Goal: Information Seeking & Learning: Learn about a topic

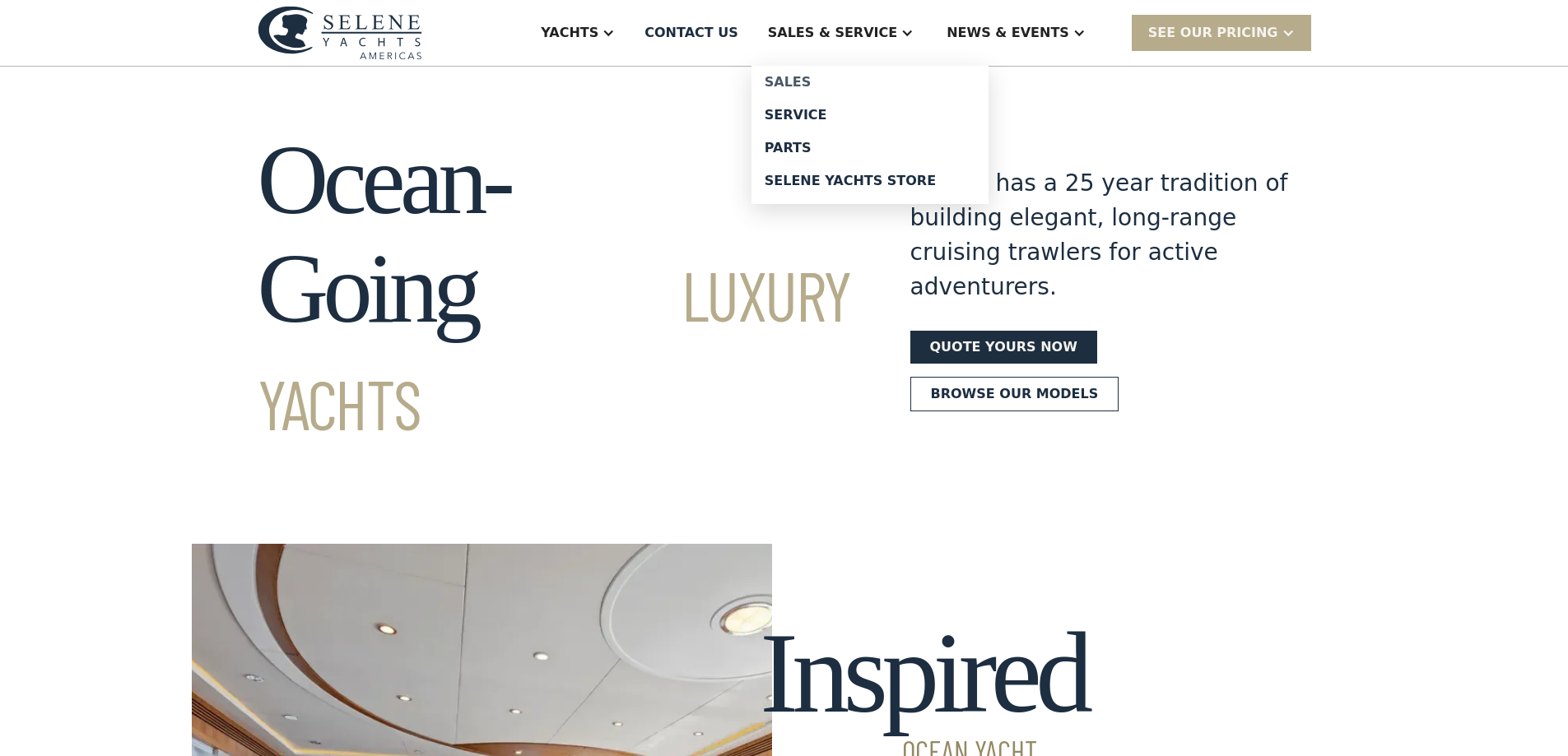
click at [855, 80] on div "Sales" at bounding box center [869, 82] width 211 height 13
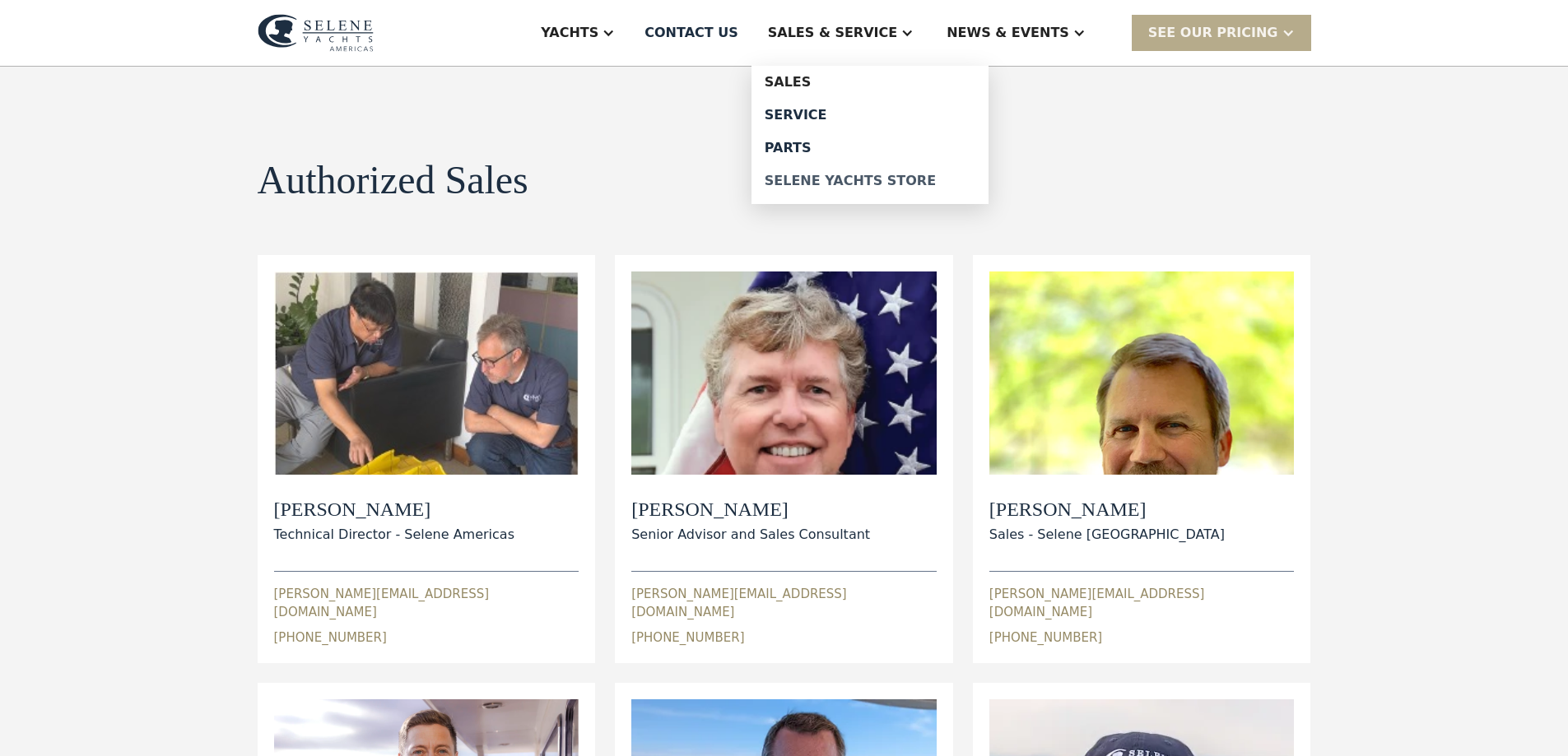
click at [880, 179] on div "Selene Yachts Store" at bounding box center [869, 180] width 211 height 13
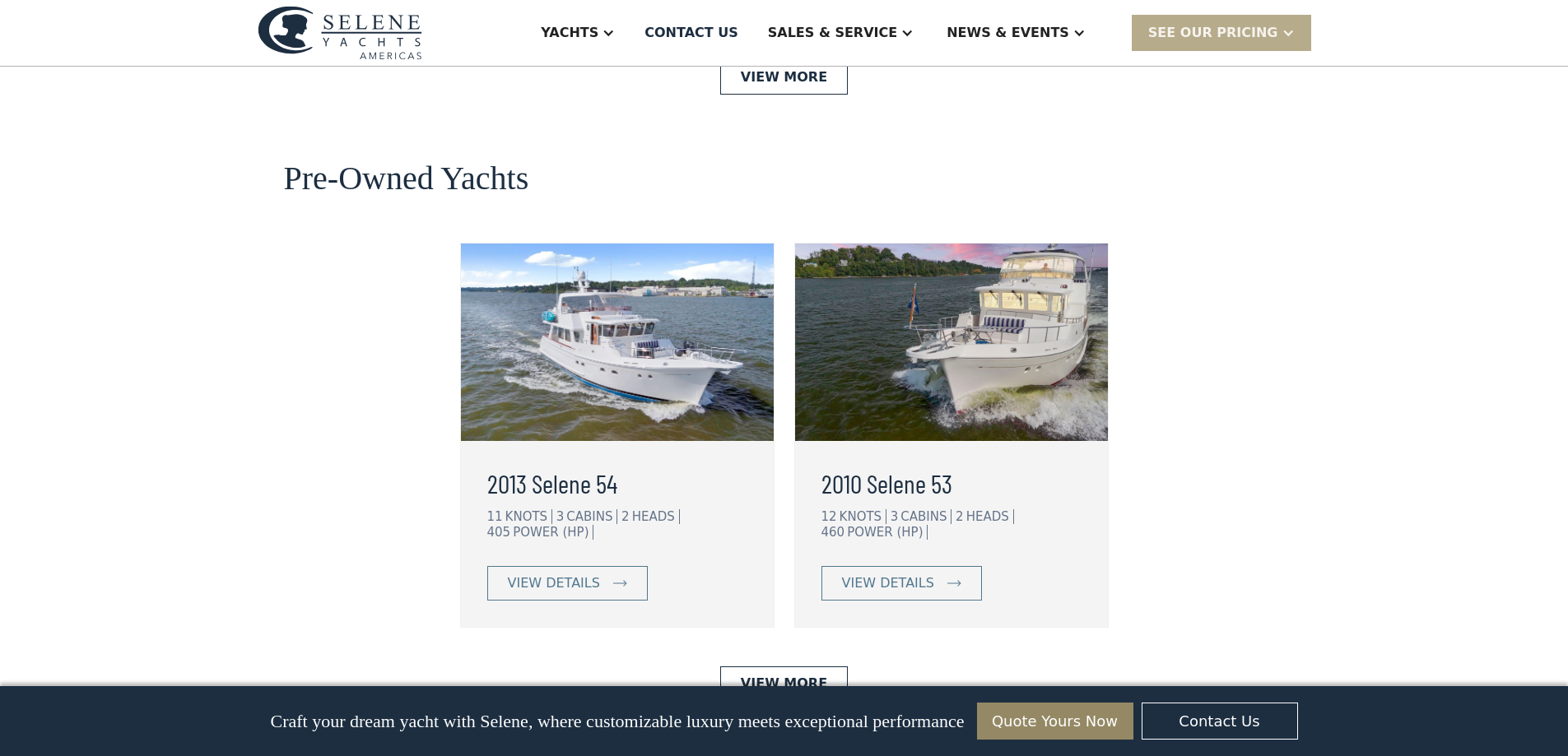
scroll to position [4032, 0]
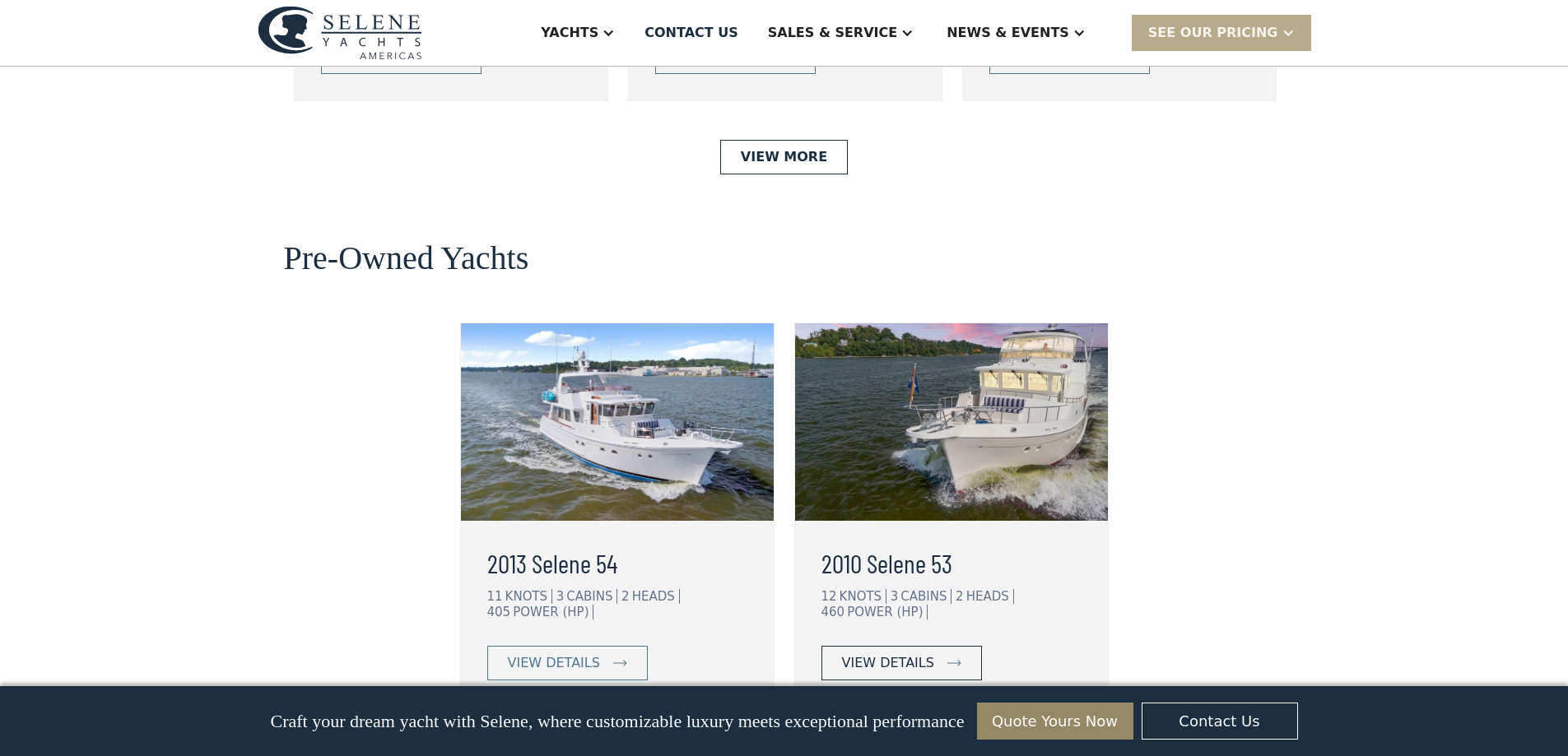
click at [877, 653] on div "view details" at bounding box center [888, 663] width 92 height 20
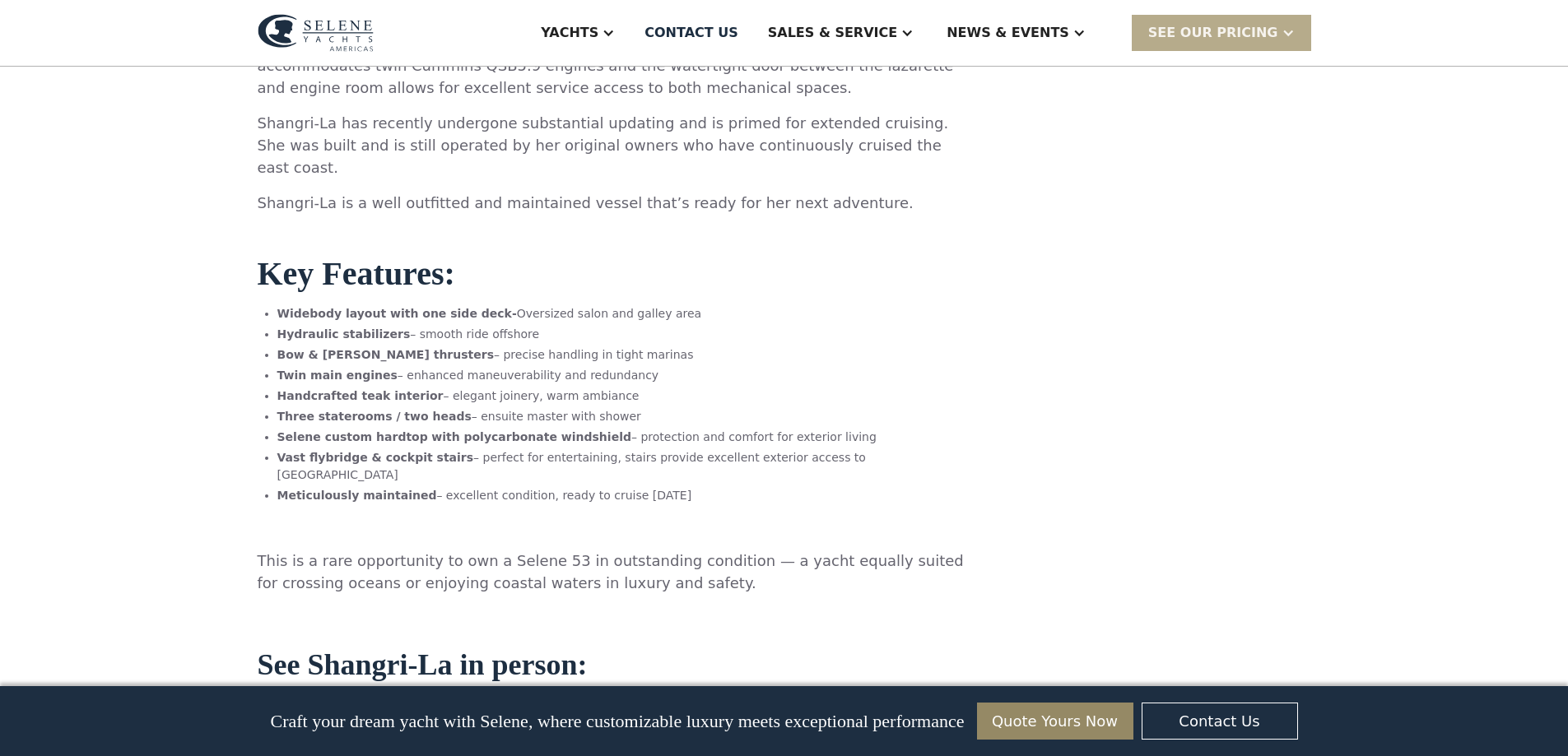
scroll to position [1153, 0]
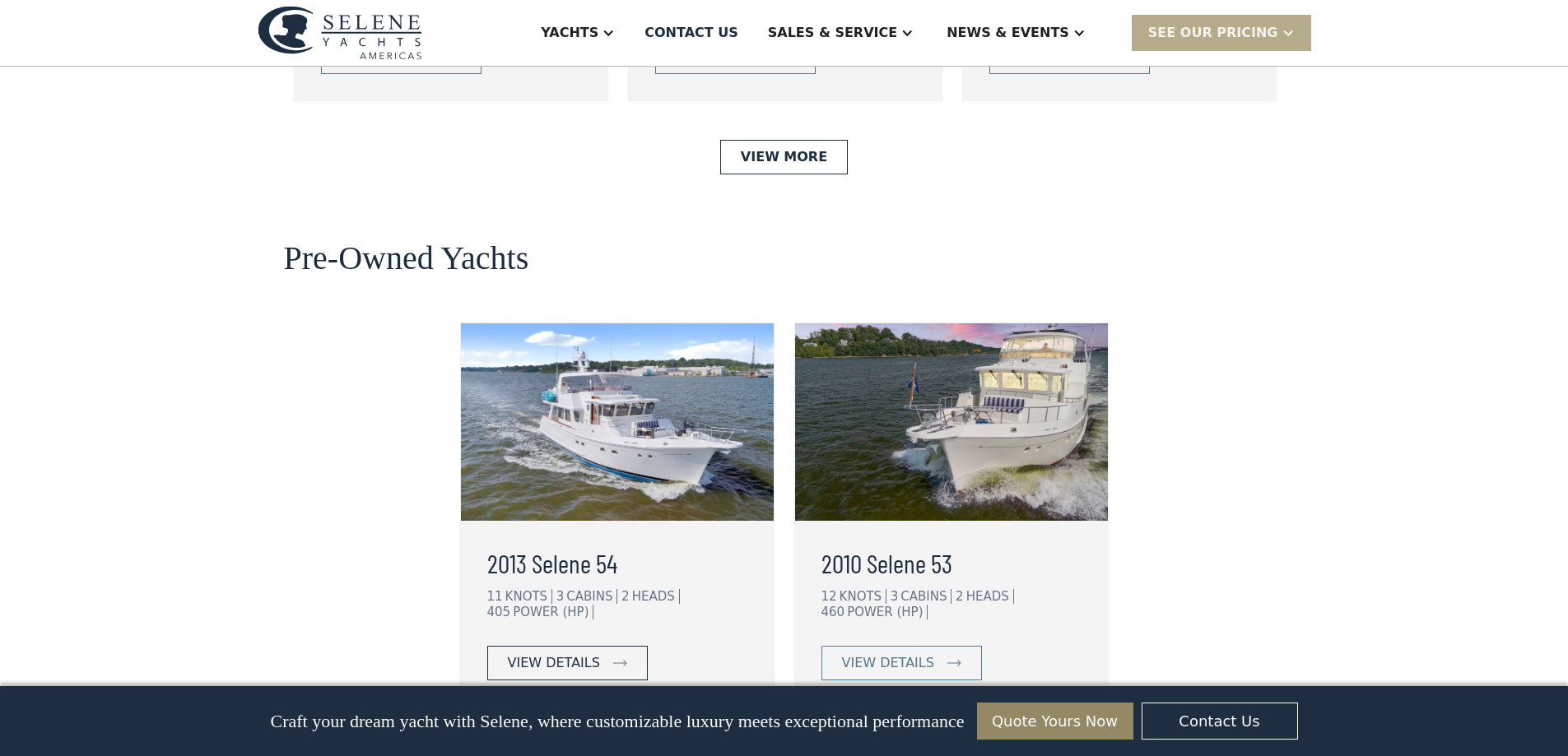
click at [540, 653] on div "view details" at bounding box center [553, 663] width 92 height 20
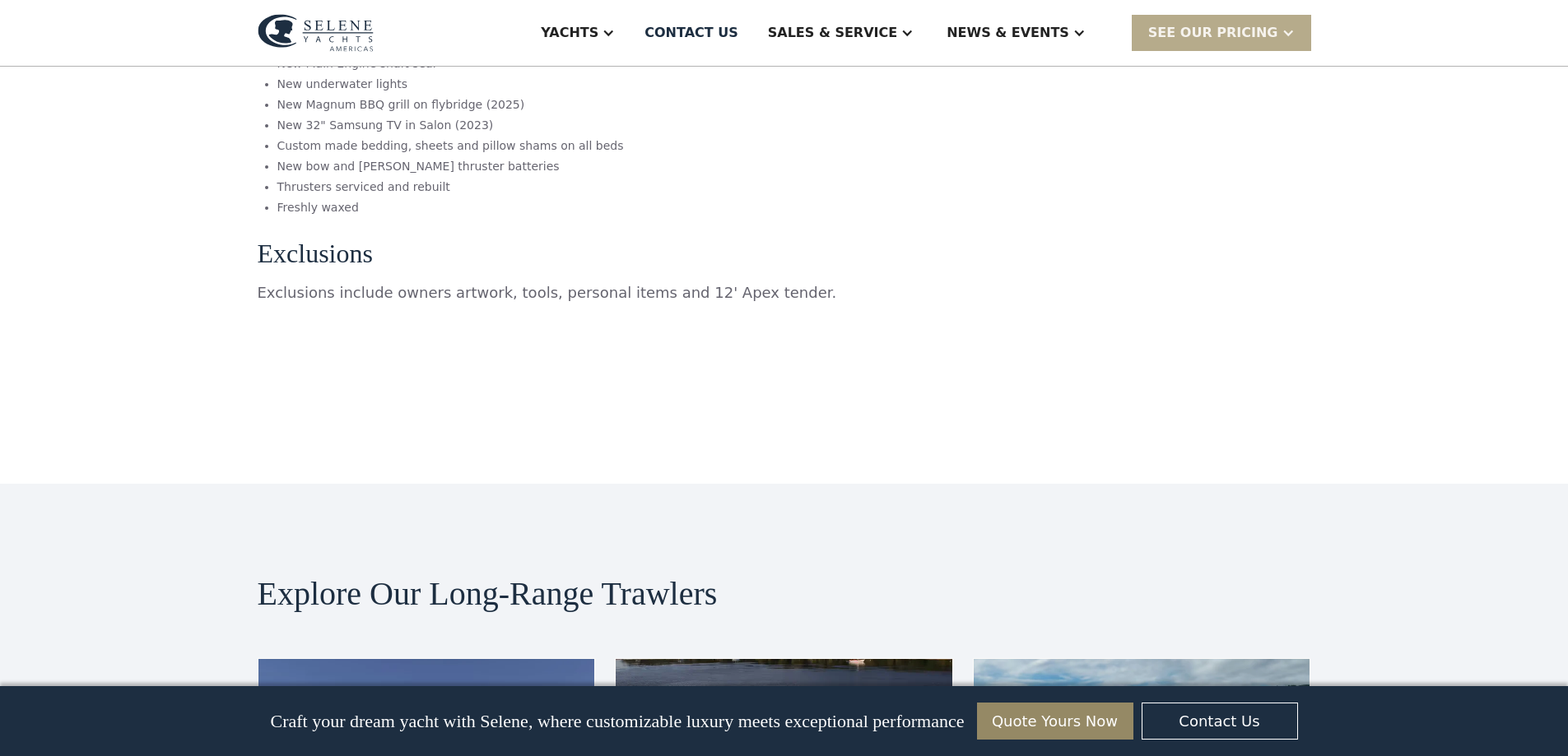
scroll to position [8064, 0]
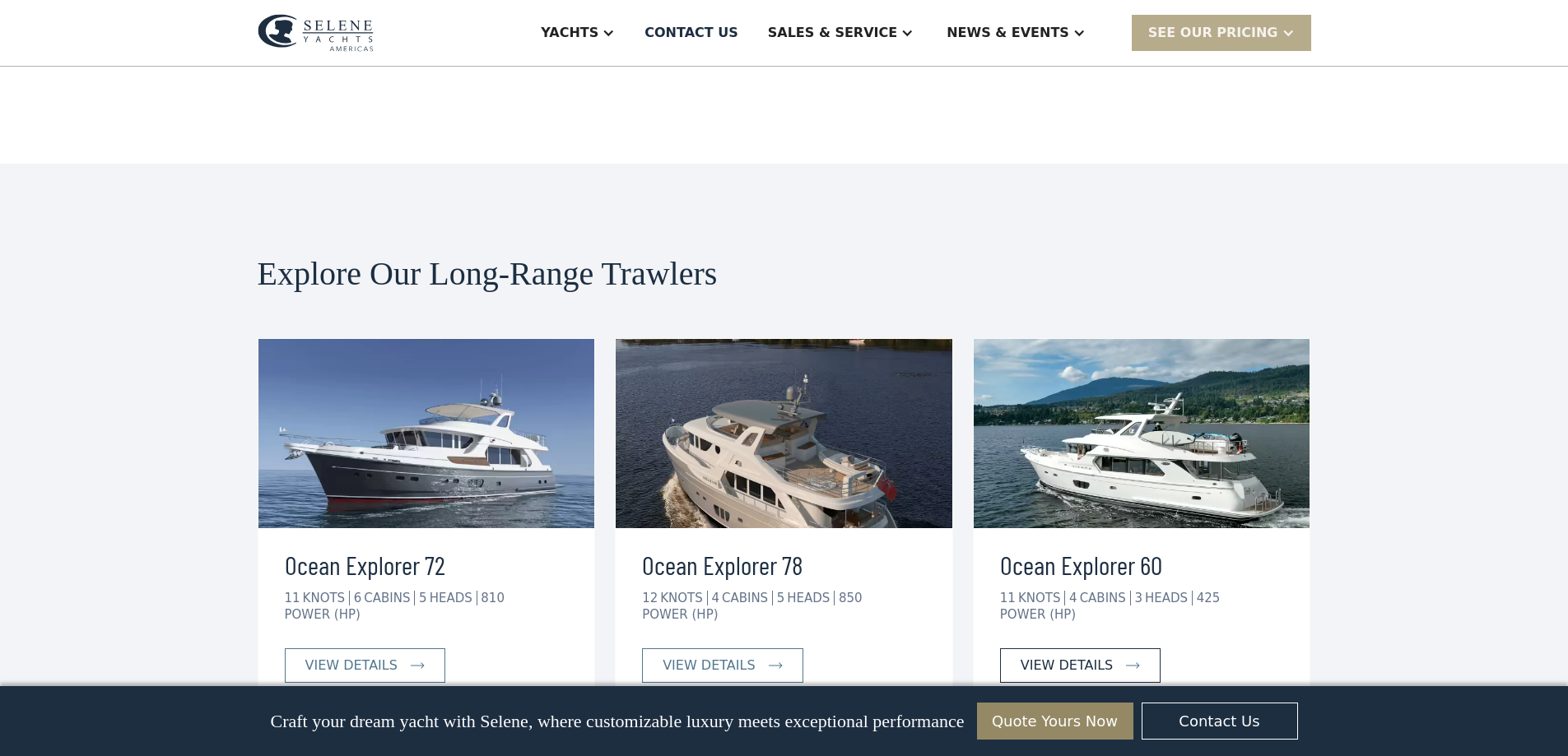
click at [1064, 656] on div "view details" at bounding box center [1066, 666] width 92 height 20
